Goal: Task Accomplishment & Management: Complete application form

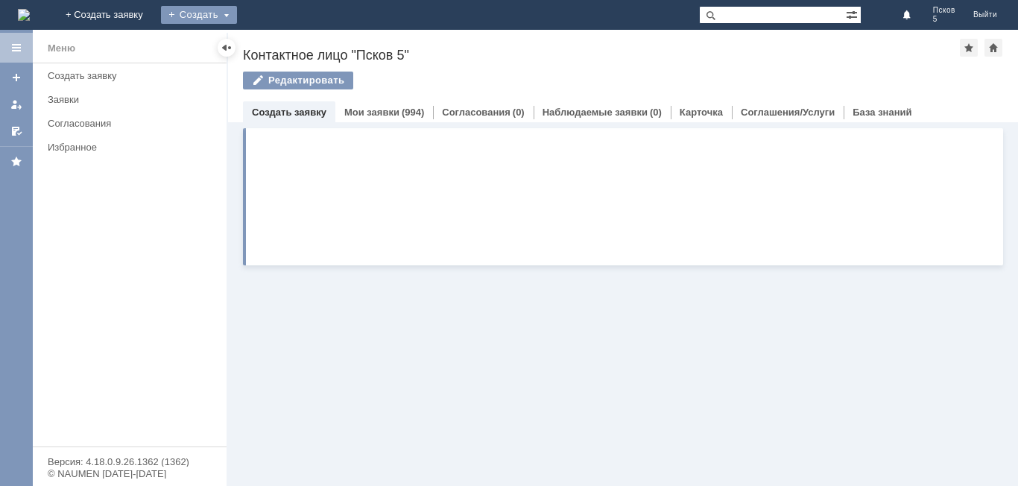
click at [237, 14] on div "Создать" at bounding box center [199, 15] width 76 height 18
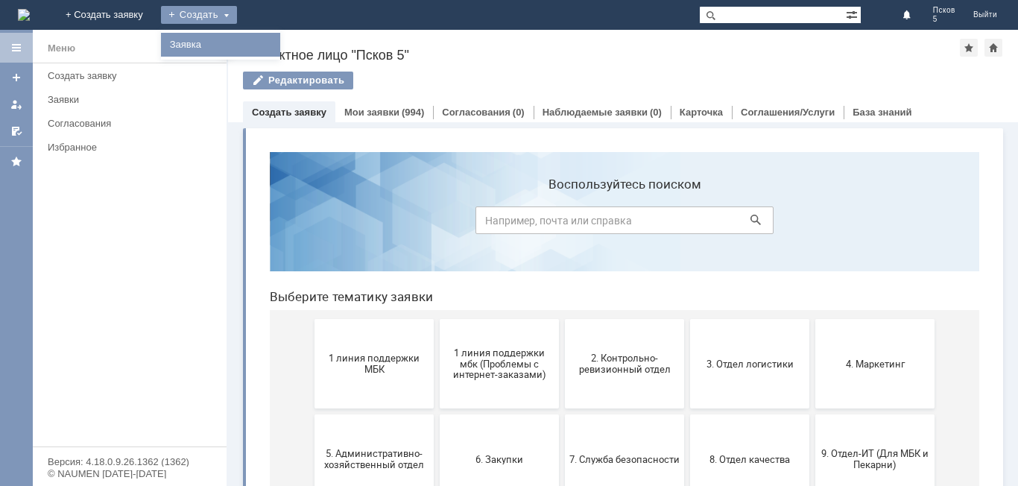
click at [277, 50] on link "Заявка" at bounding box center [220, 45] width 113 height 18
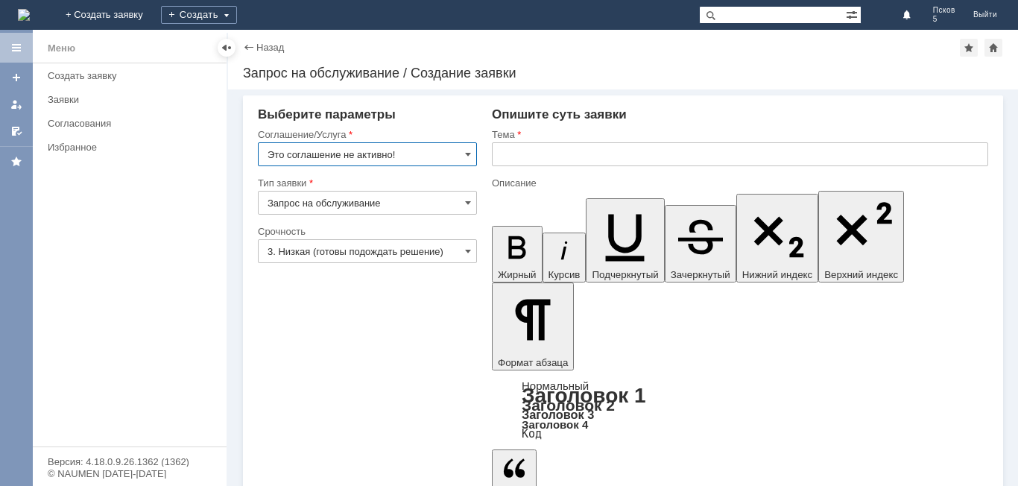
click at [470, 145] on input "Это соглашение не активно!" at bounding box center [367, 154] width 219 height 24
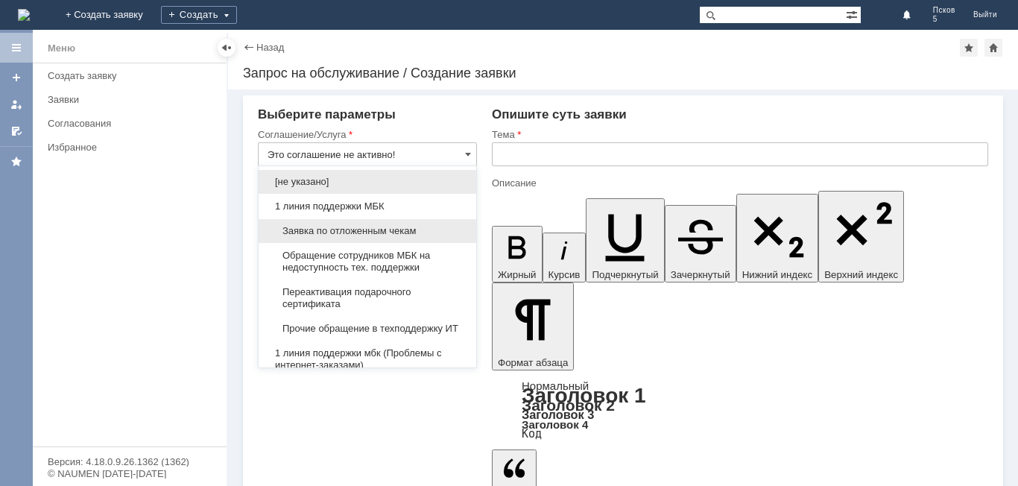
click at [358, 227] on span "Заявка по отложенным чекам" at bounding box center [368, 231] width 200 height 12
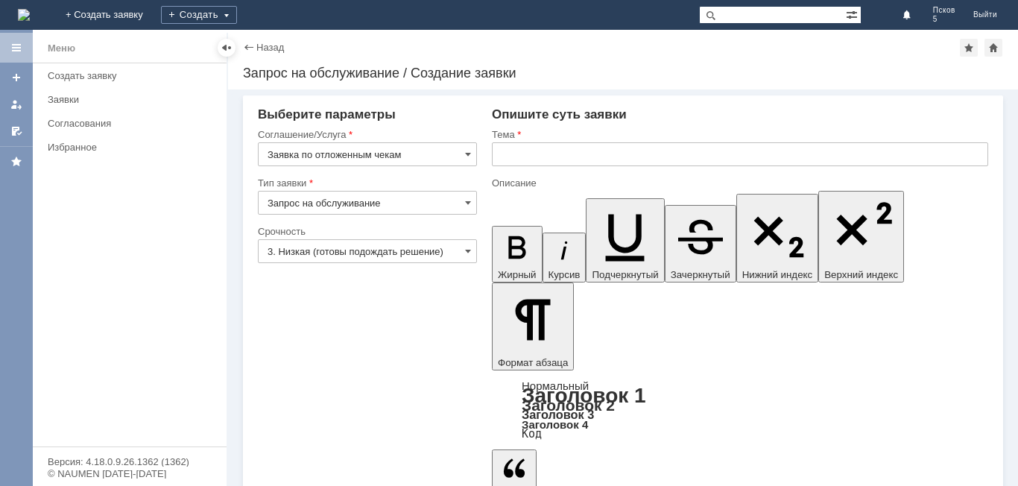
type input "Заявка по отложенным чекам"
click at [507, 154] on input "text" at bounding box center [740, 154] width 496 height 24
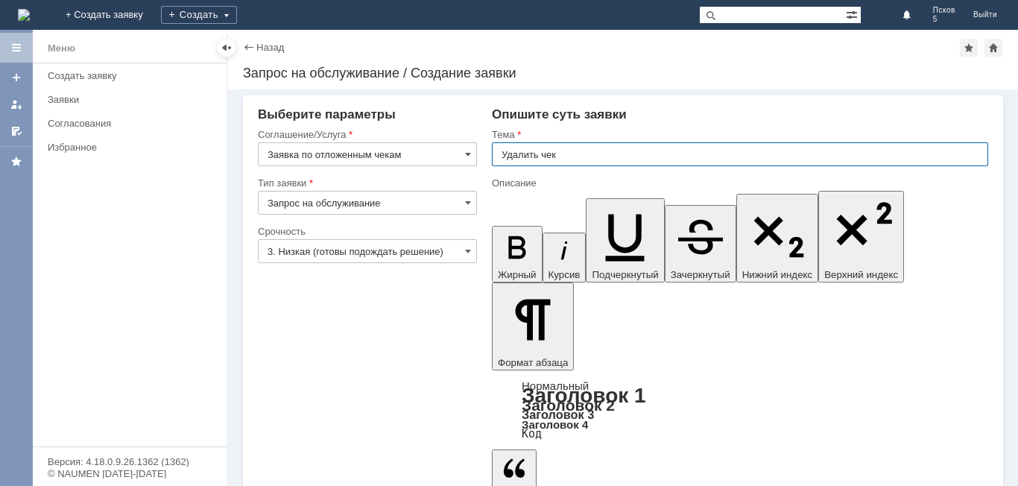
type input "Удалить чек"
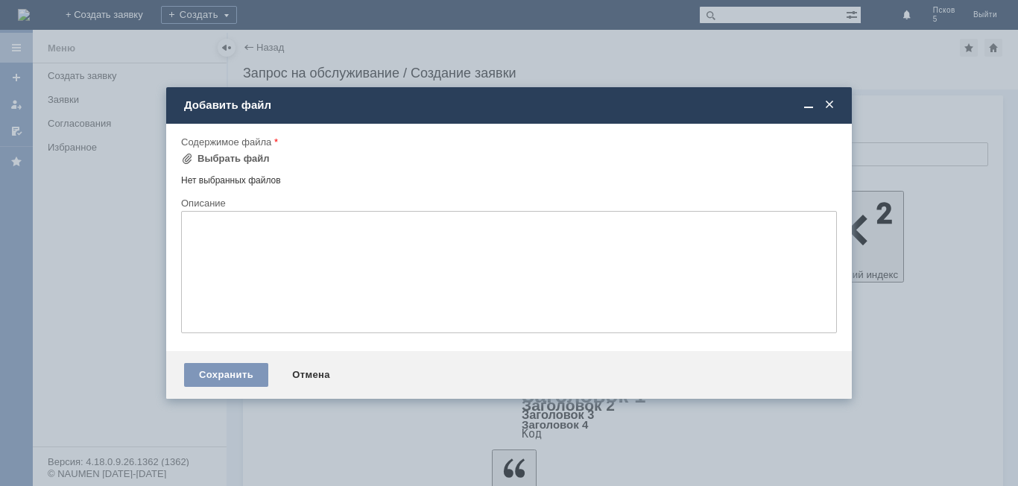
click at [199, 149] on div "Содержимое файла" at bounding box center [509, 143] width 656 height 14
click at [199, 156] on div "Выбрать файл" at bounding box center [233, 159] width 72 height 12
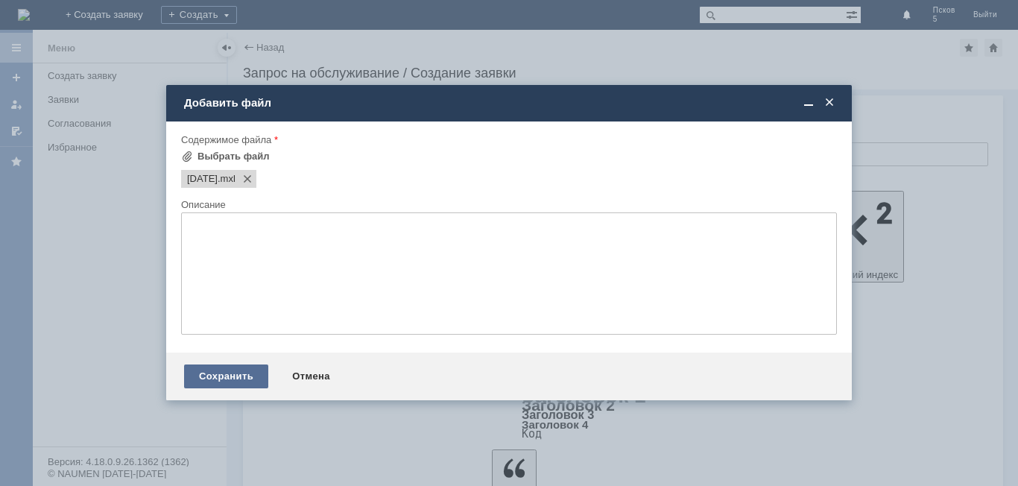
click at [236, 377] on div "Сохранить" at bounding box center [226, 376] width 84 height 24
